Goal: Check status

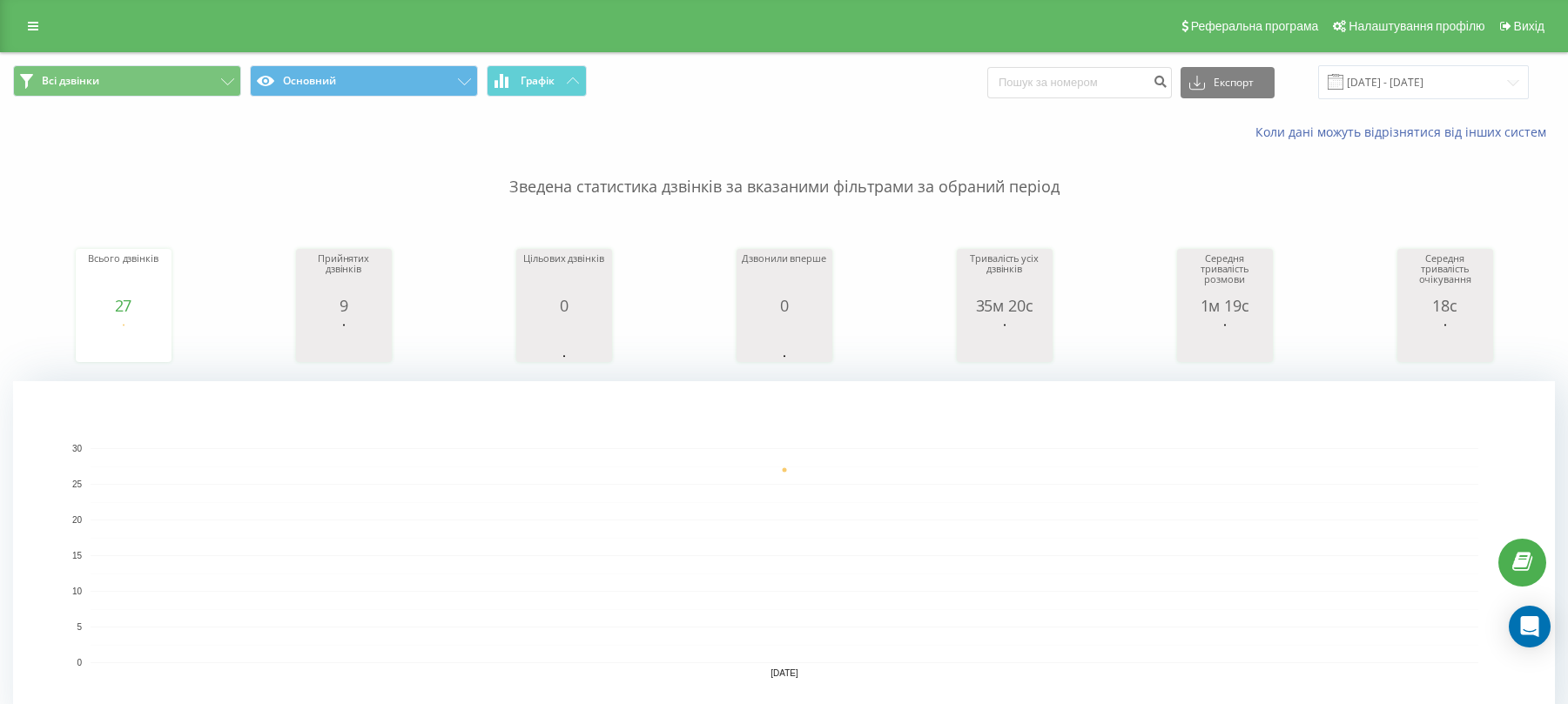
click at [1393, 80] on input "[DATE] - [DATE]" at bounding box center [1424, 82] width 211 height 34
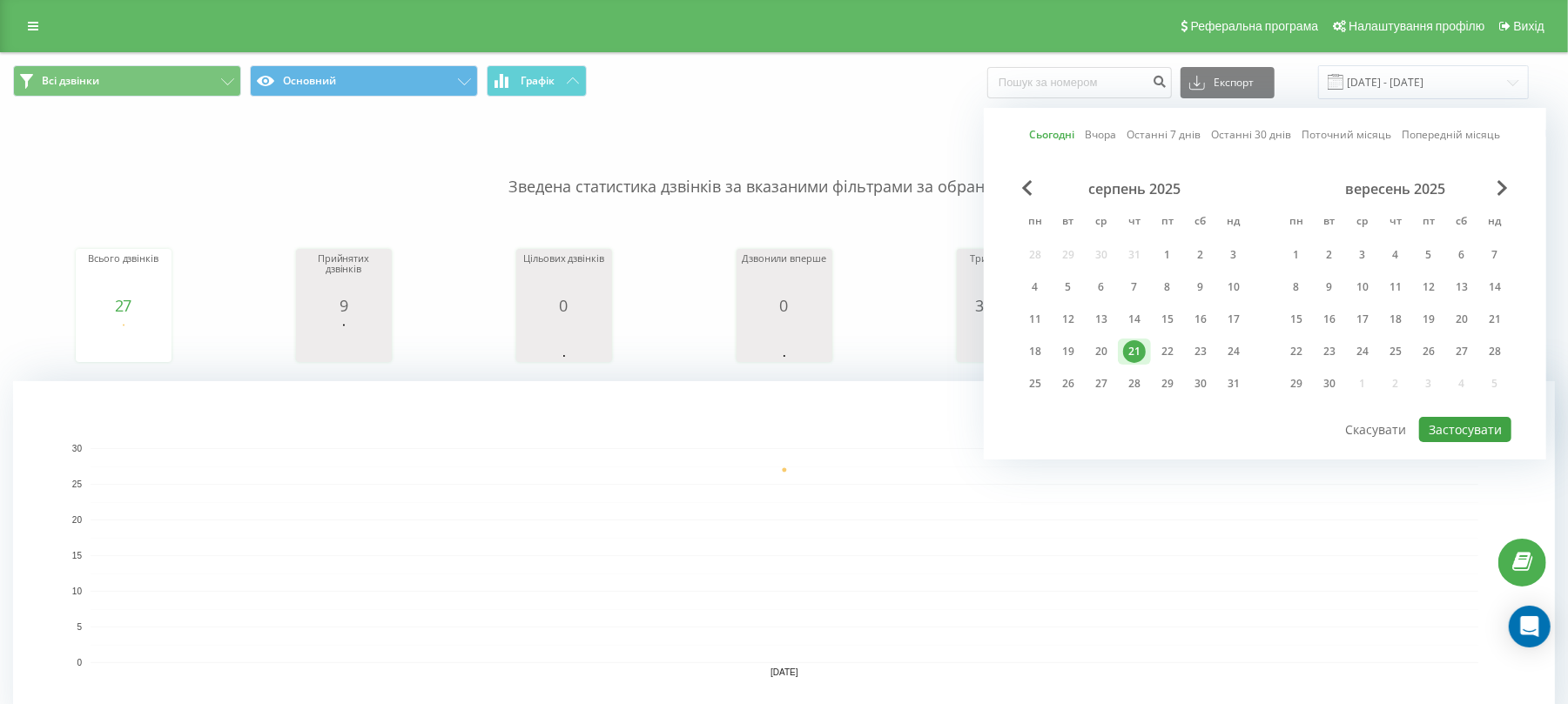
click at [1468, 432] on div "Сьогодні Вчора Останні 7 днів Останні 30 днів Поточний місяць Попередній місяць…" at bounding box center [1265, 284] width 562 height 352
click at [1468, 432] on button "Застосувати" at bounding box center [1466, 429] width 93 height 25
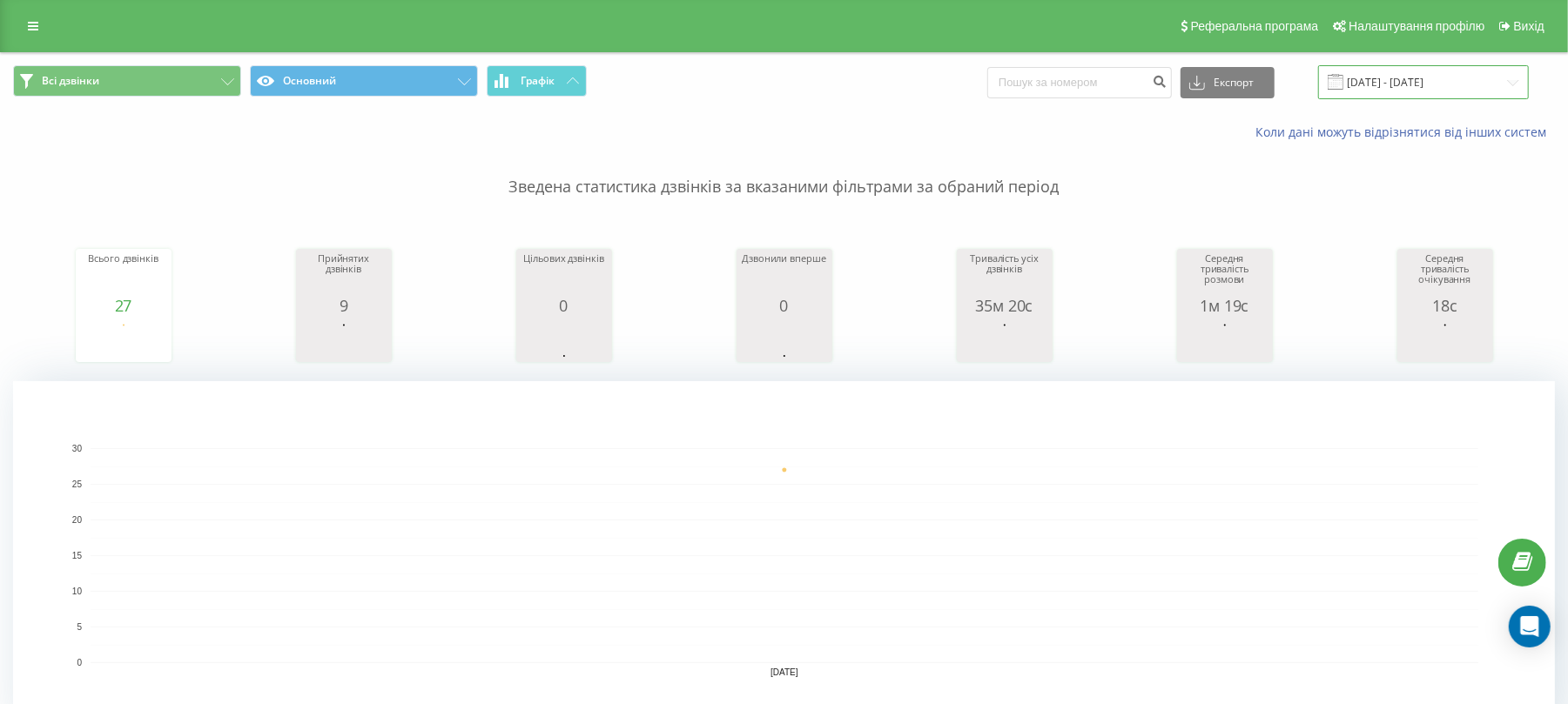
click at [1438, 73] on input "[DATE] - [DATE]" at bounding box center [1424, 82] width 211 height 34
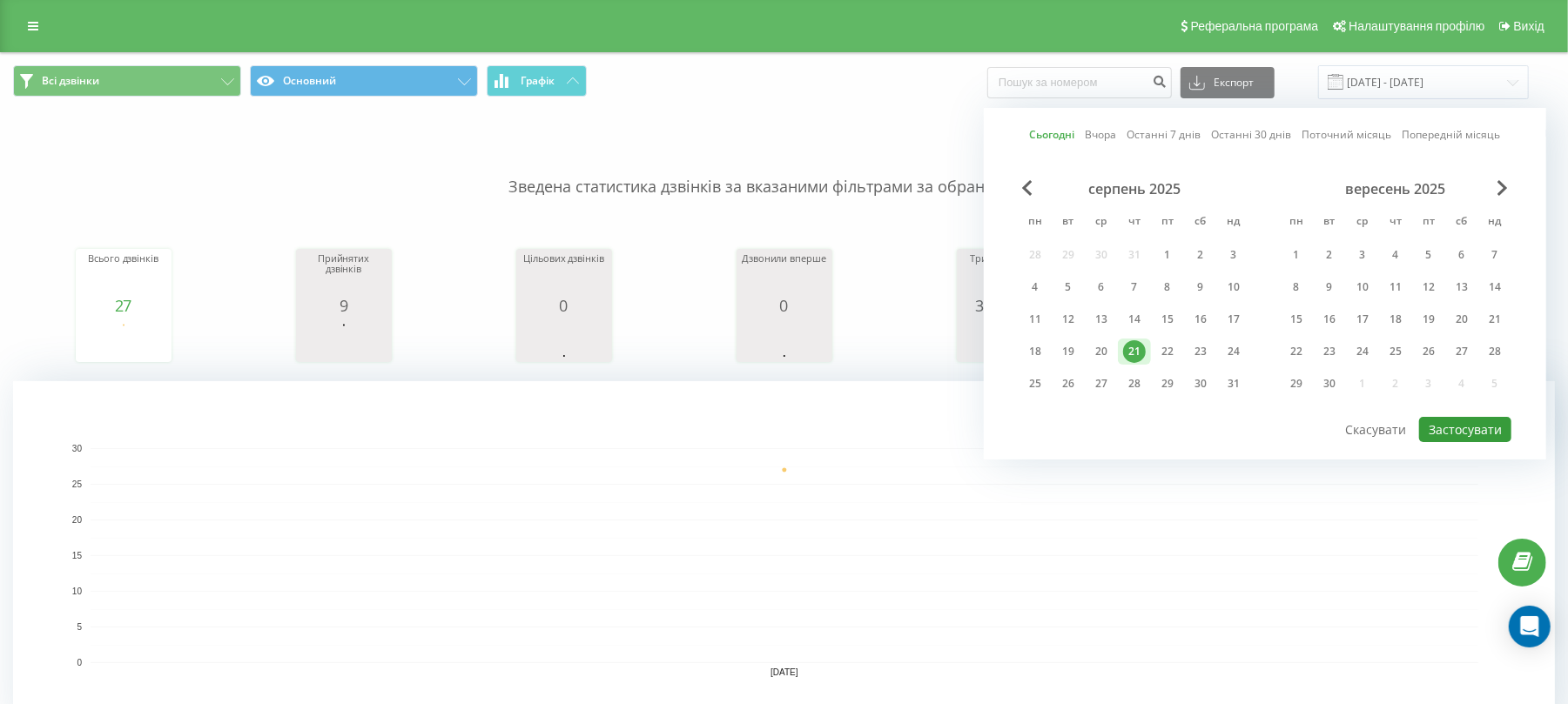
drag, startPoint x: 1475, startPoint y: 429, endPoint x: 932, endPoint y: 372, distance: 546.0
click at [1473, 430] on button "Застосувати" at bounding box center [1466, 429] width 93 height 25
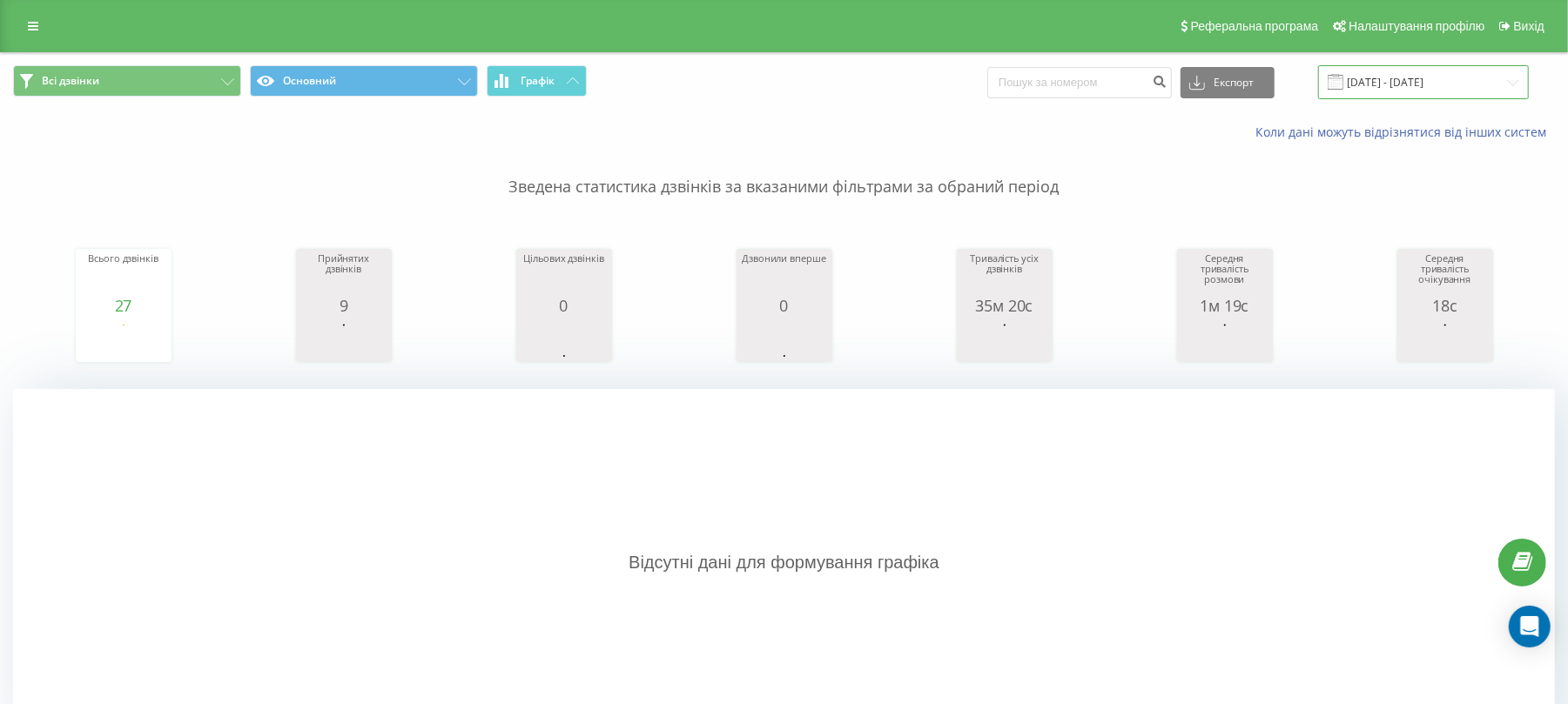
click at [1387, 91] on input "[DATE] - [DATE]" at bounding box center [1424, 82] width 211 height 34
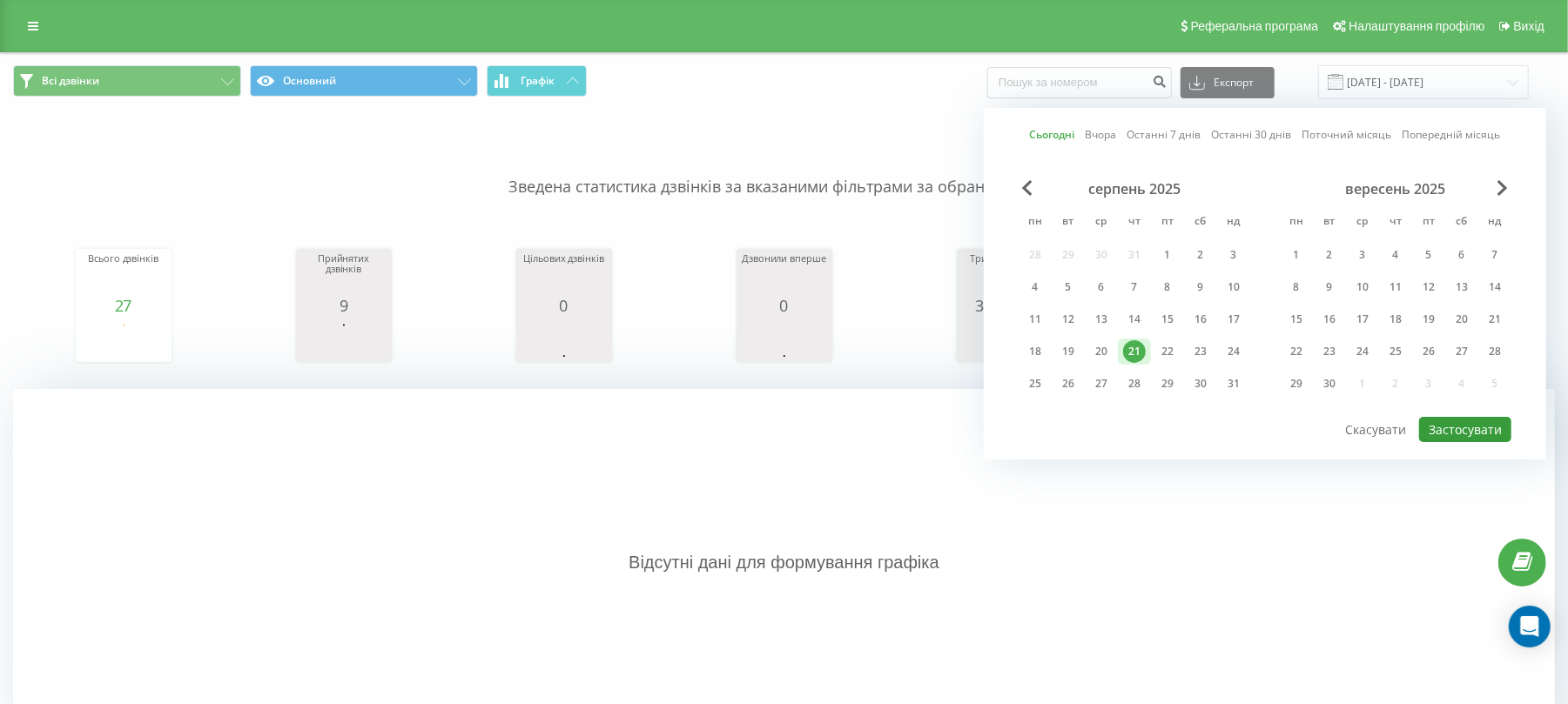
drag, startPoint x: 1435, startPoint y: 423, endPoint x: 1425, endPoint y: 423, distance: 10.0
click at [1435, 424] on button "Застосувати" at bounding box center [1466, 429] width 93 height 25
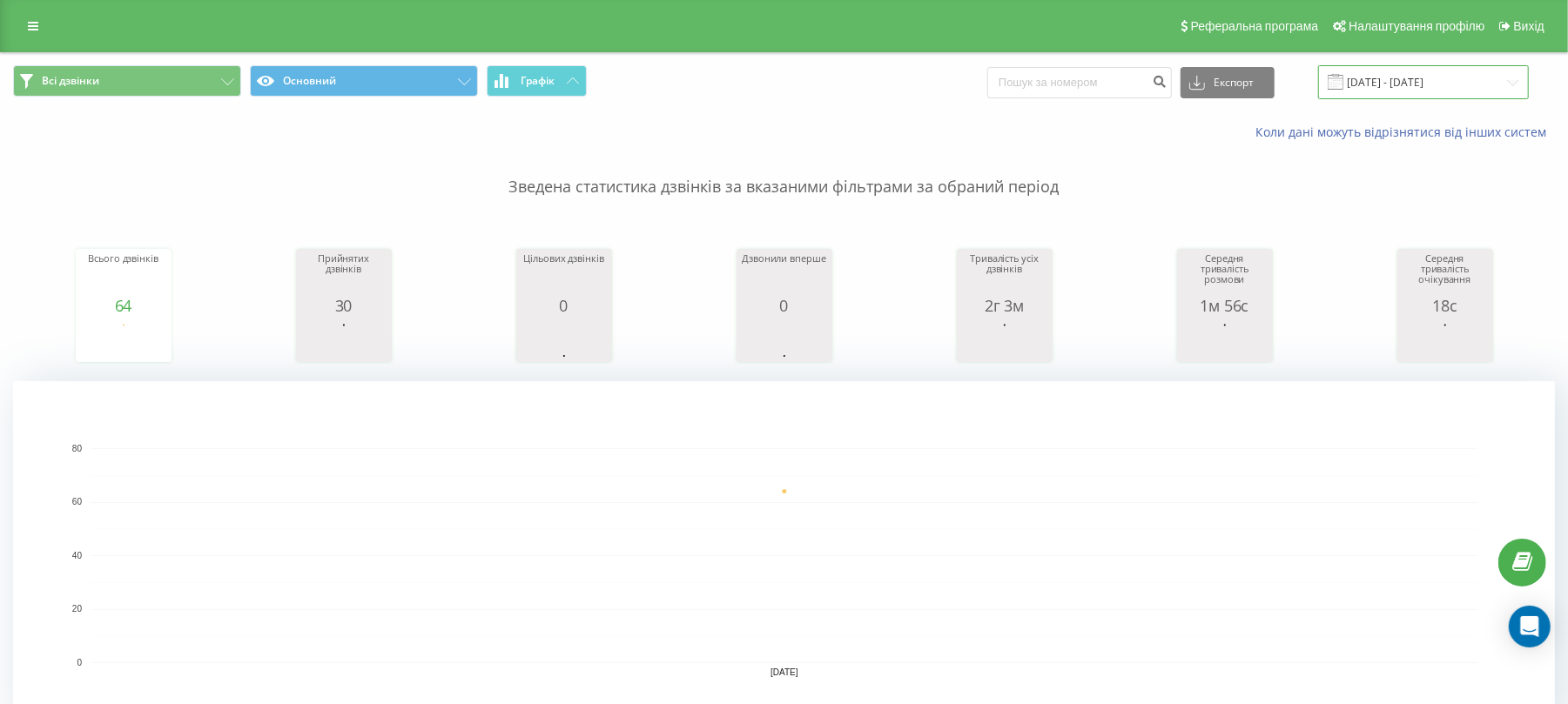
click at [1427, 85] on input "[DATE] - [DATE]" at bounding box center [1424, 82] width 211 height 34
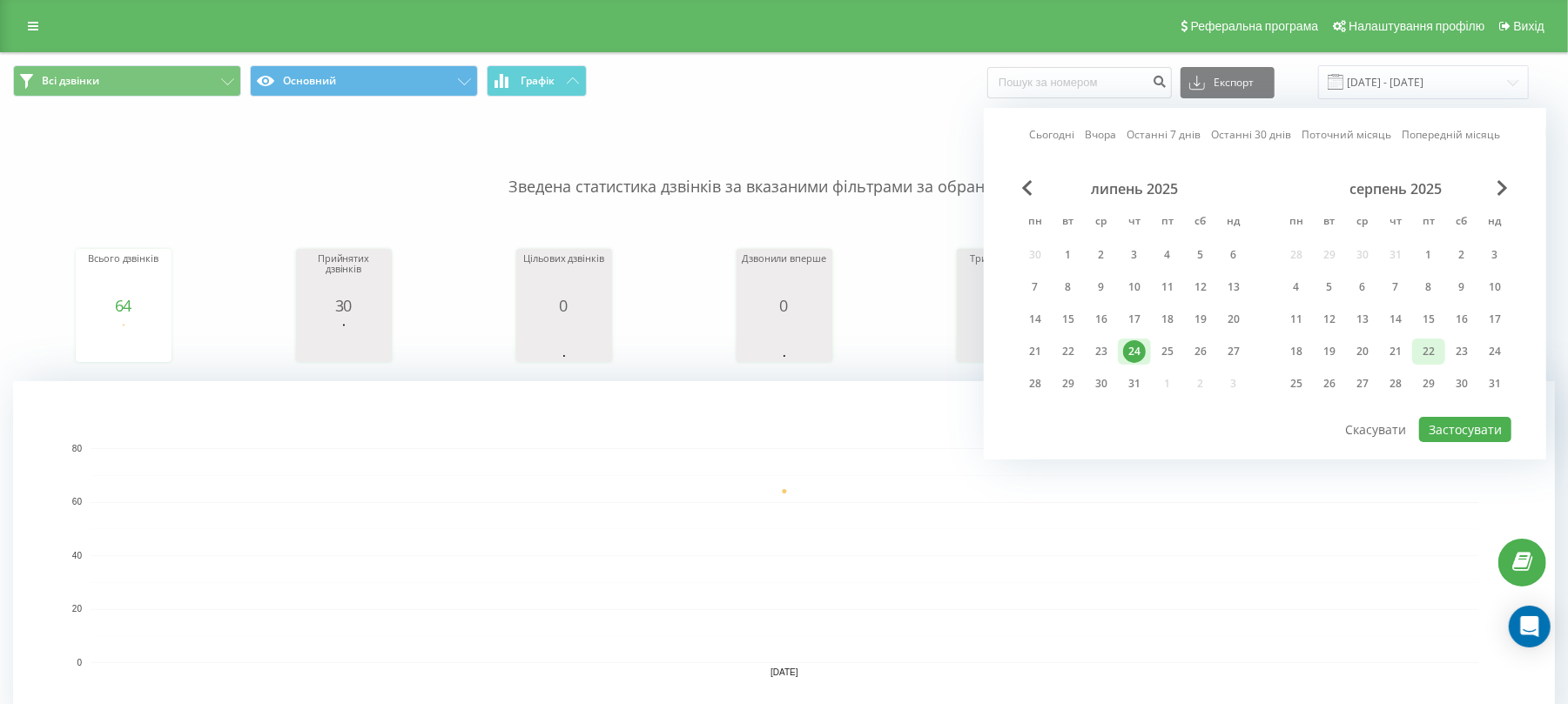
click at [1431, 348] on div "22" at bounding box center [1428, 351] width 22 height 22
click at [1391, 345] on div "21" at bounding box center [1395, 351] width 22 height 22
click at [1457, 422] on button "Застосувати" at bounding box center [1466, 429] width 93 height 25
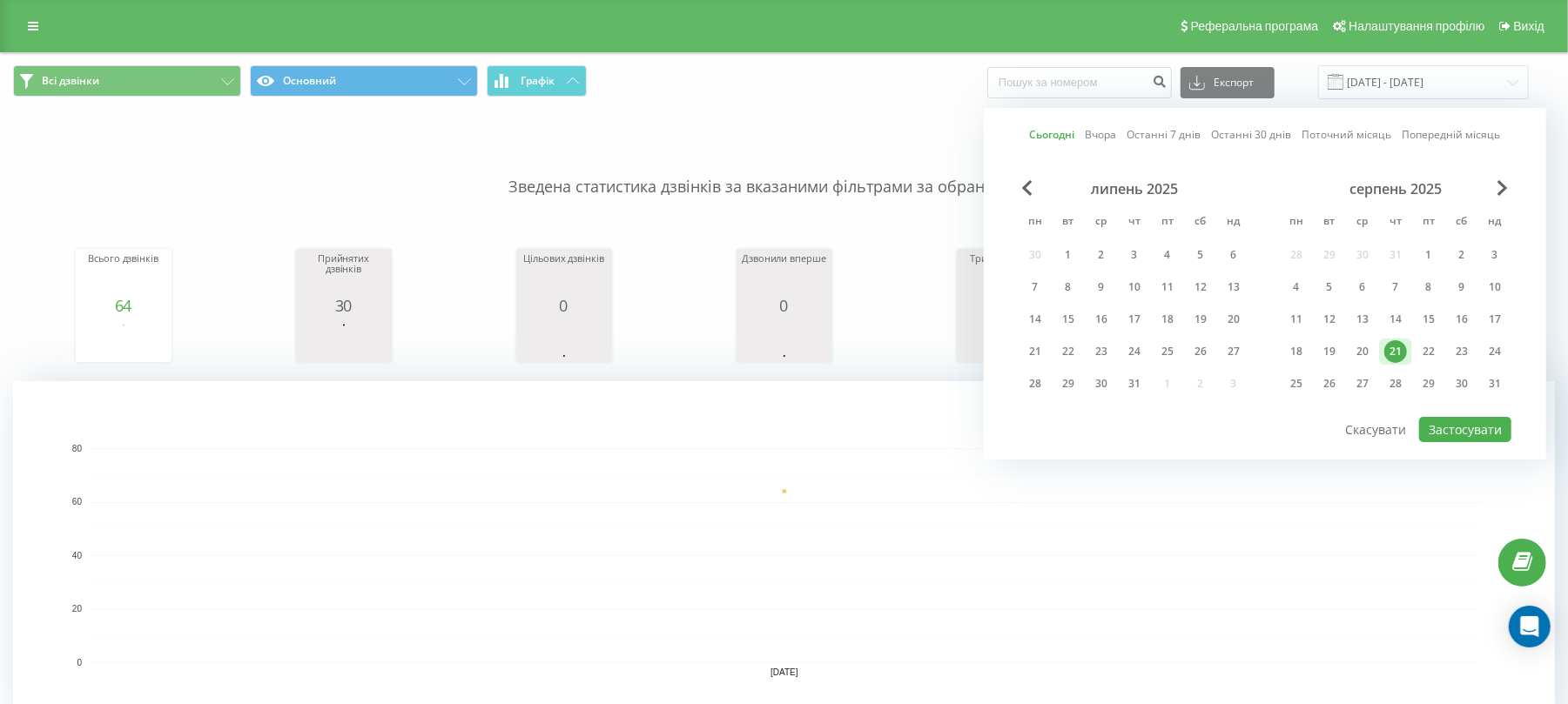
type input "[DATE] - [DATE]"
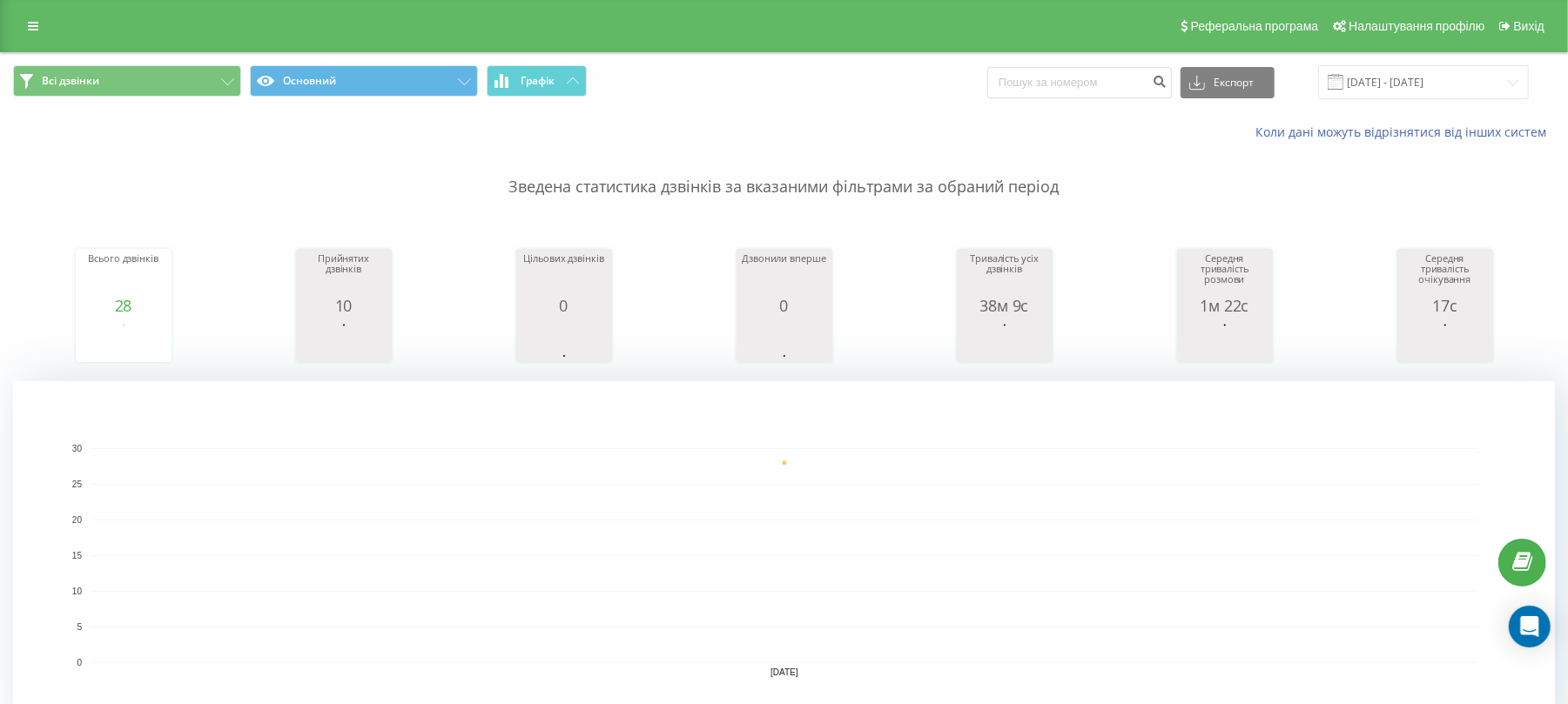
drag, startPoint x: 1356, startPoint y: 58, endPoint x: 1371, endPoint y: 70, distance: 19.2
click at [1367, 66] on div "Всі дзвінки Основний Графік Експорт .csv .xls .xlsx [DATE] - [DATE]" at bounding box center [784, 82] width 1566 height 59
click at [1371, 70] on input "[DATE] - [DATE]" at bounding box center [1424, 82] width 211 height 34
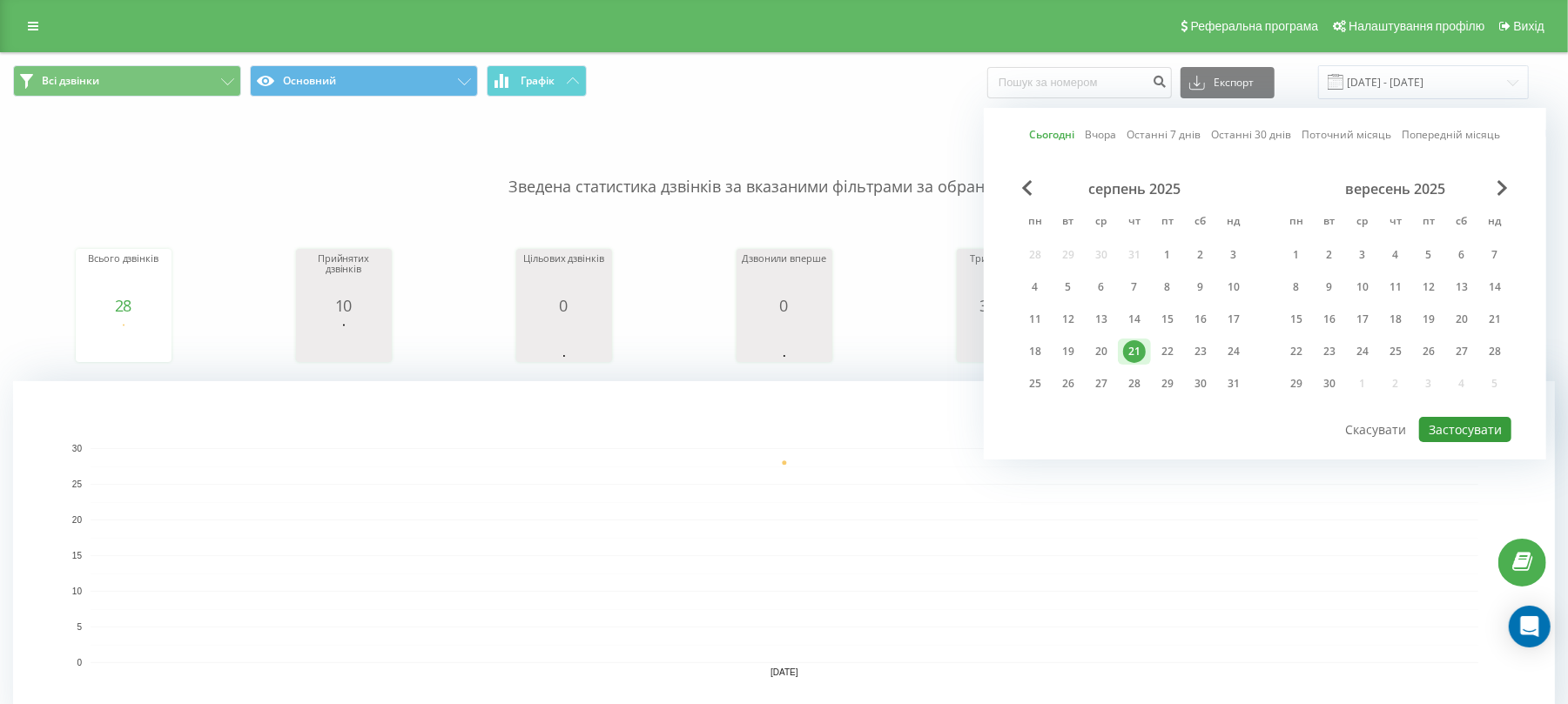
drag, startPoint x: 1492, startPoint y: 433, endPoint x: 1071, endPoint y: 440, distance: 421.1
click at [1487, 436] on button "Застосувати" at bounding box center [1466, 429] width 93 height 25
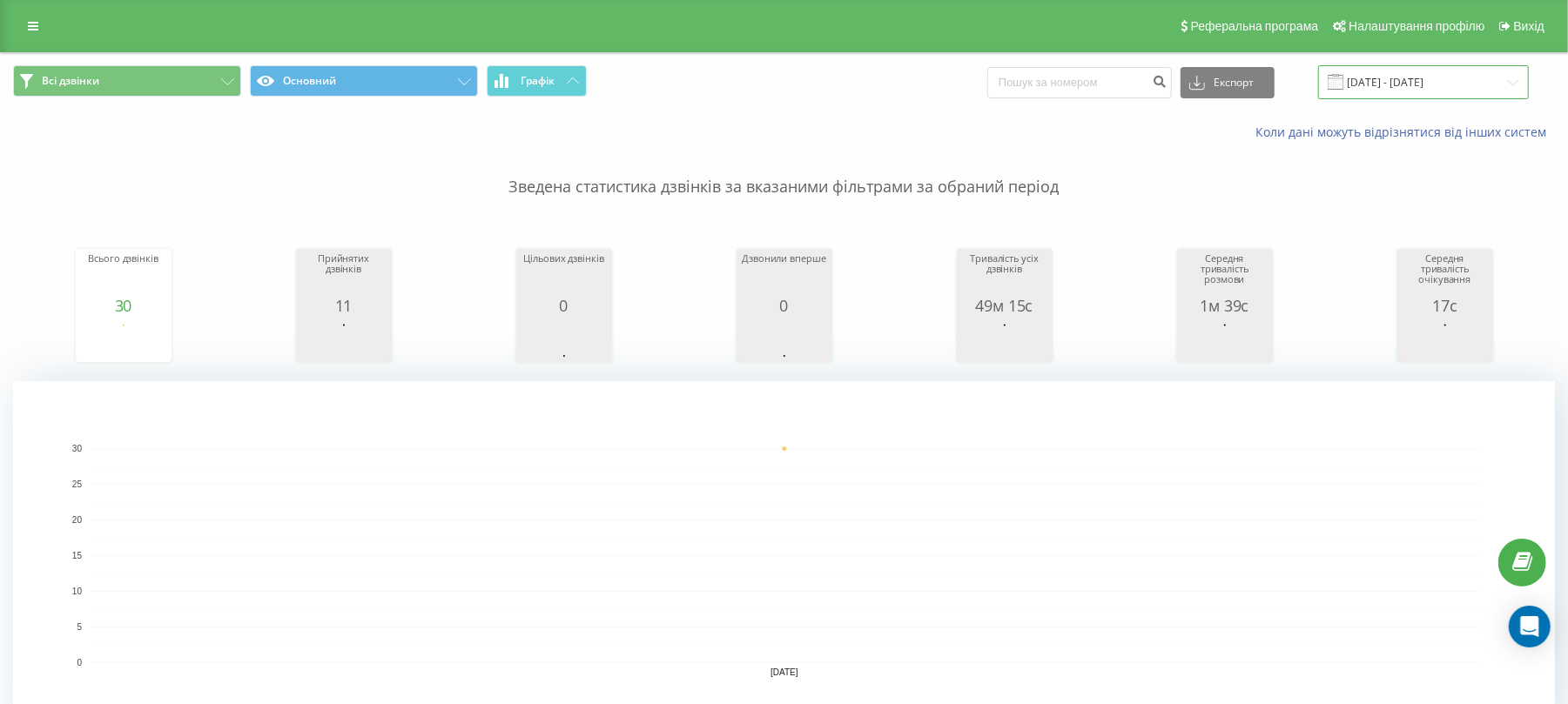
click at [1442, 70] on input "[DATE] - [DATE]" at bounding box center [1424, 82] width 211 height 34
